Goal: Check status: Check status

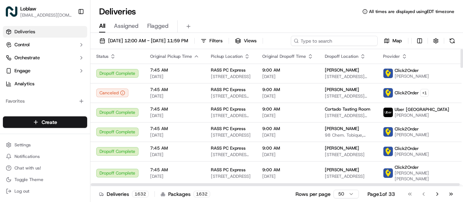
click at [326, 39] on input at bounding box center [334, 41] width 87 height 10
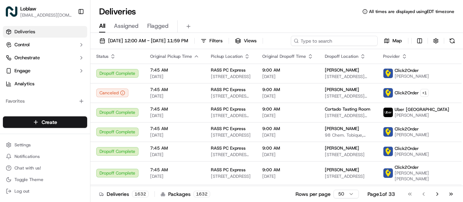
paste input "531900013671072"
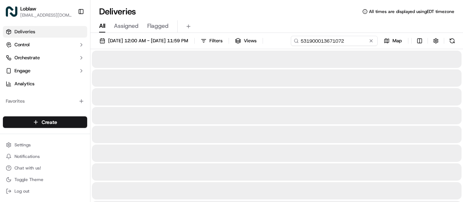
type input "531900013671072"
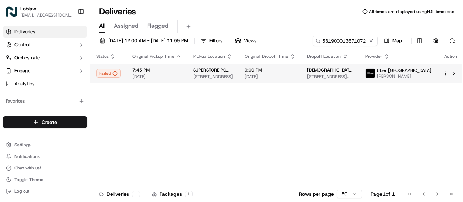
click at [380, 85] on div "Status Original Pickup Time Pickup Location Original Dropoff Time Dropoff Locat…" at bounding box center [277, 117] width 374 height 137
click at [450, 71] on button at bounding box center [454, 73] width 9 height 9
click at [452, 72] on button at bounding box center [454, 73] width 9 height 9
click at [450, 73] on button at bounding box center [454, 73] width 9 height 9
click at [453, 75] on button at bounding box center [454, 73] width 9 height 9
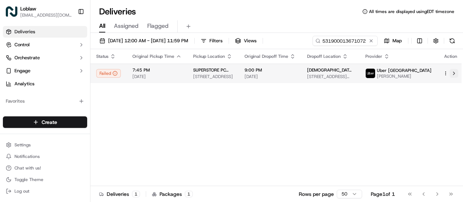
click at [451, 73] on button at bounding box center [454, 73] width 9 height 9
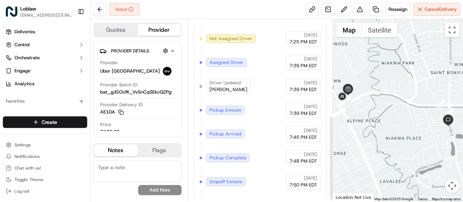
scroll to position [209, 0]
